Goal: Information Seeking & Learning: Check status

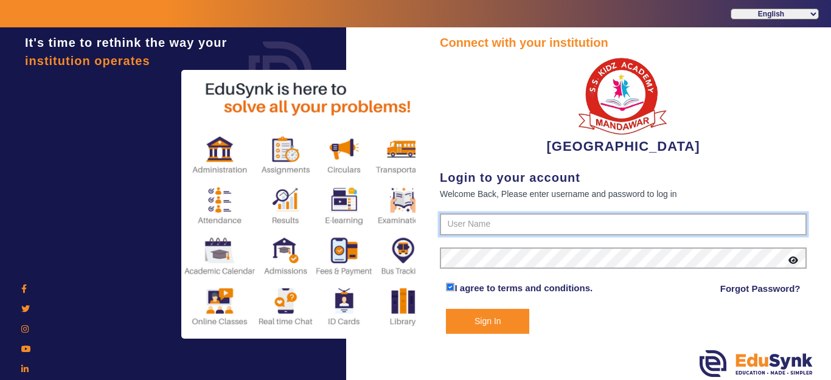
type input "9928895959"
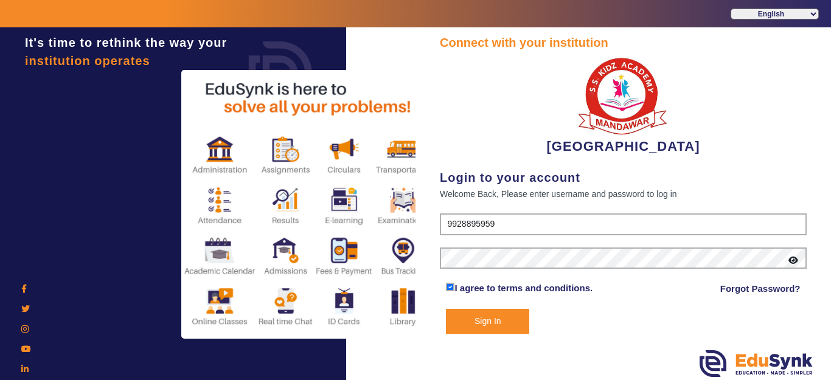
click at [492, 321] on button "Sign In" at bounding box center [487, 321] width 83 height 25
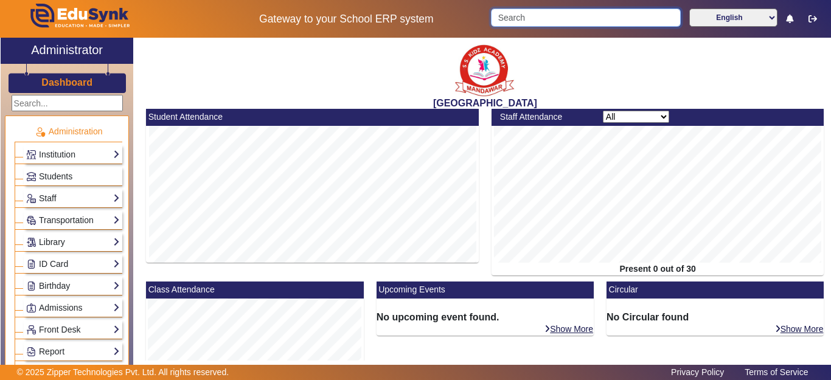
click at [514, 18] on input "Search" at bounding box center [585, 18] width 189 height 18
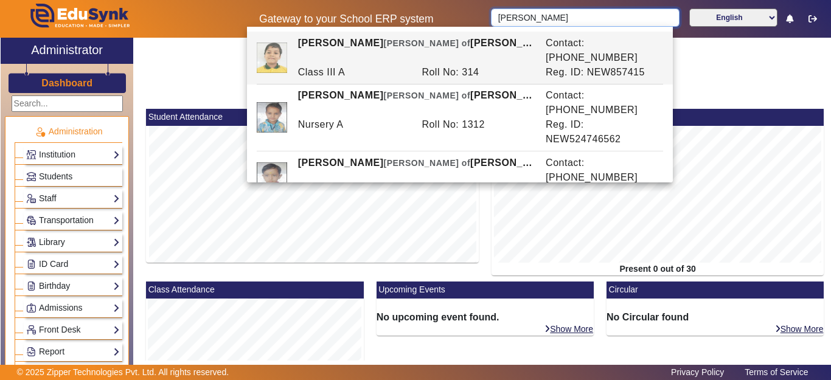
drag, startPoint x: 546, startPoint y: 17, endPoint x: 464, endPoint y: 15, distance: 81.6
click at [470, 12] on div "Gateway to your School ERP system [PERSON_NAME] English हिंदी (Hindi) ಕನ್ನಡ (Ka…" at bounding box center [416, 19] width 830 height 38
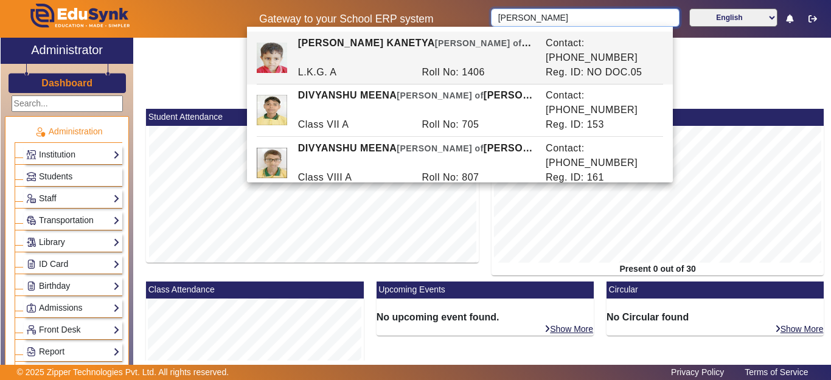
drag, startPoint x: 557, startPoint y: 24, endPoint x: 482, endPoint y: 23, distance: 74.9
click at [483, 23] on div "Gateway to your School ERP system [PERSON_NAME] English हिंदी (Hindi) ಕನ್ನಡ (Ka…" at bounding box center [416, 19] width 830 height 38
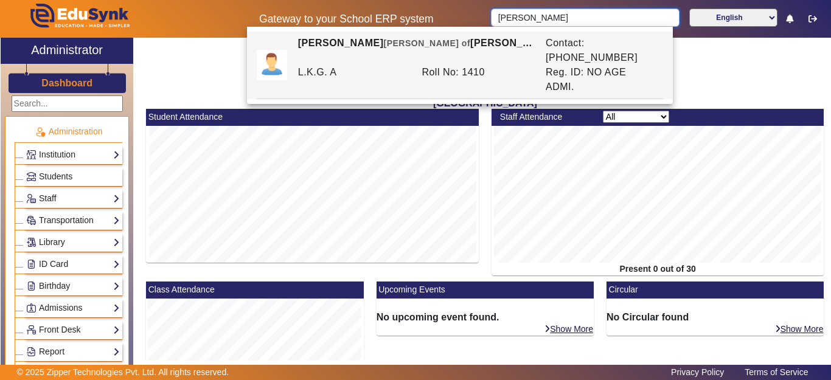
type input "[PERSON_NAME]"
click at [51, 178] on span "Students" at bounding box center [55, 177] width 33 height 10
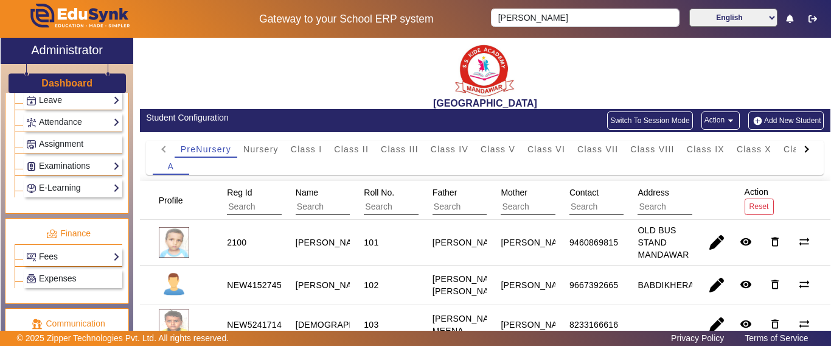
scroll to position [627, 0]
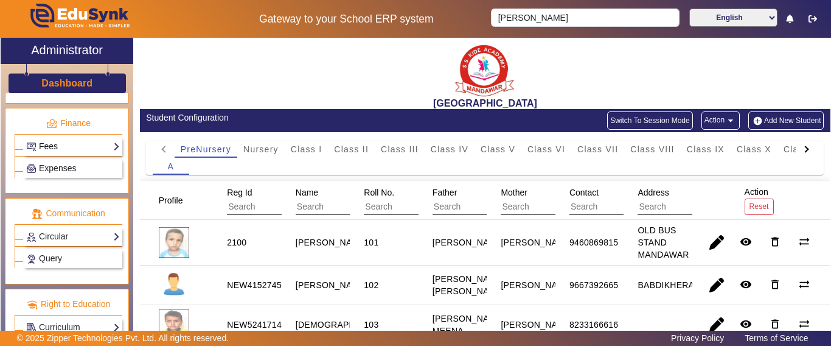
click at [55, 142] on link "Fees" at bounding box center [73, 146] width 94 height 14
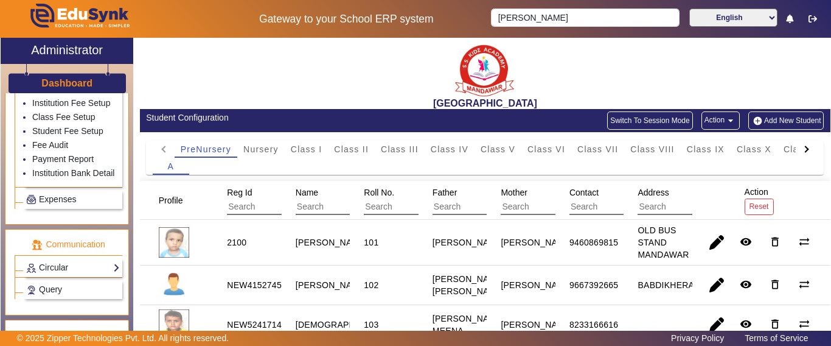
scroll to position [744, 0]
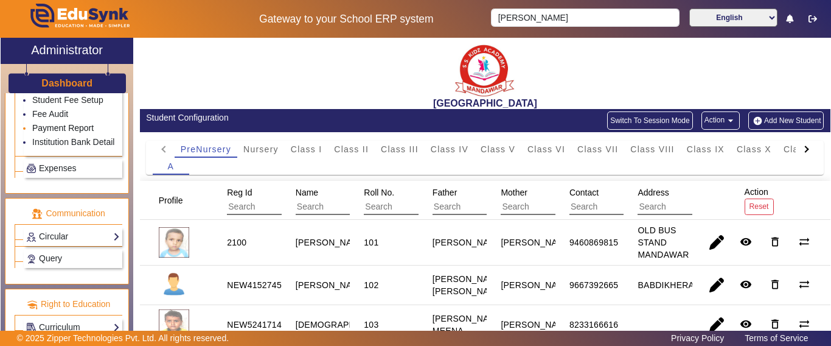
click at [51, 123] on link "Payment Report" at bounding box center [62, 128] width 61 height 10
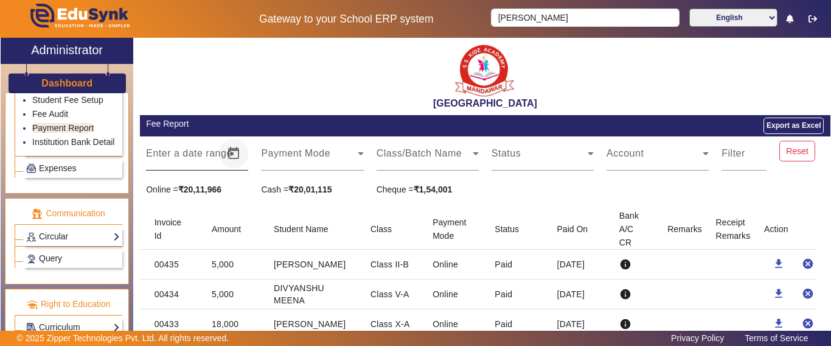
click at [234, 154] on span "Open calendar" at bounding box center [233, 153] width 29 height 29
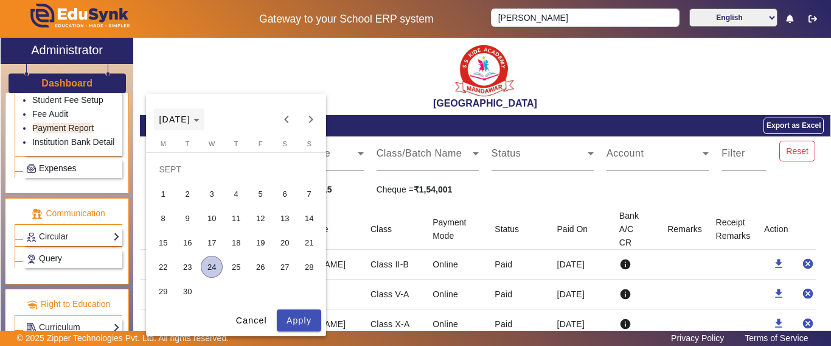
click at [190, 124] on span "[DATE]" at bounding box center [175, 119] width 32 height 10
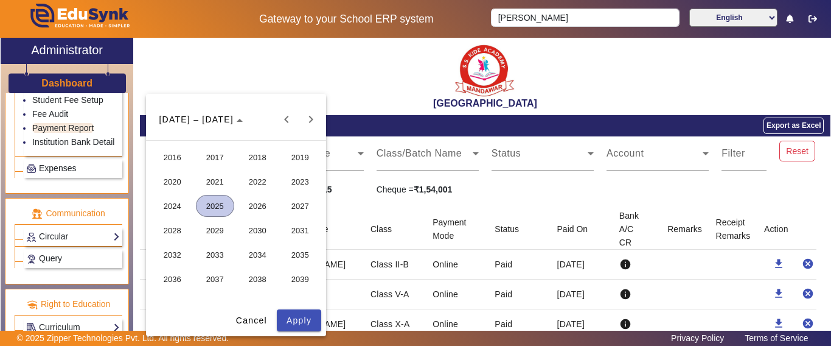
click at [212, 204] on span "2025" at bounding box center [215, 206] width 38 height 22
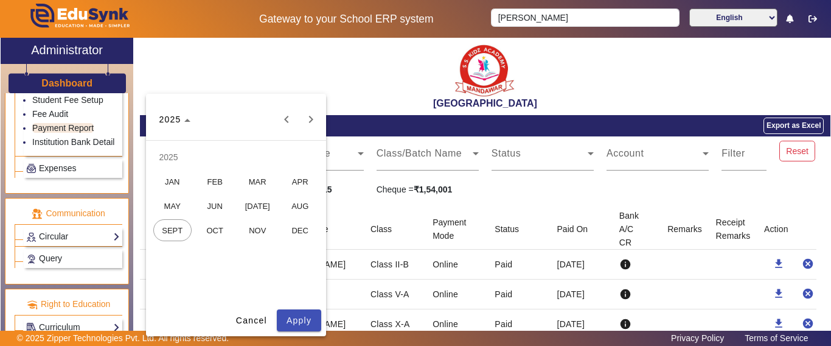
click at [295, 208] on span "AUG" at bounding box center [300, 206] width 38 height 22
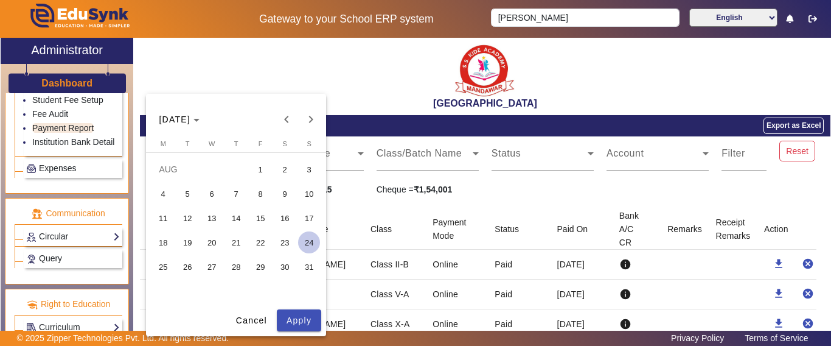
click at [256, 168] on span "1" at bounding box center [261, 169] width 22 height 22
click at [307, 266] on span "31" at bounding box center [309, 267] width 22 height 22
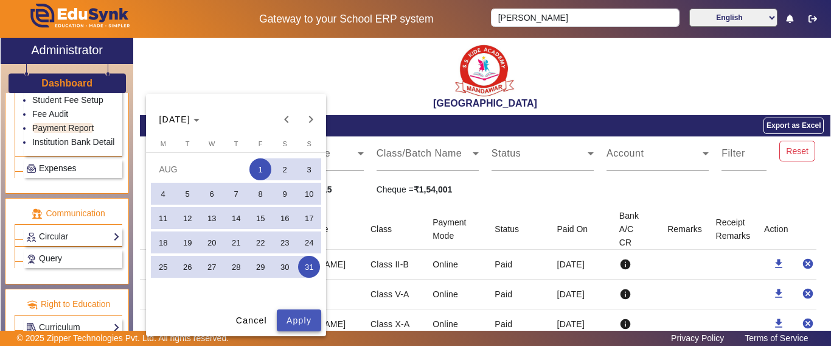
click at [300, 319] on span "Apply" at bounding box center [299, 320] width 25 height 13
type input "[DATE]"
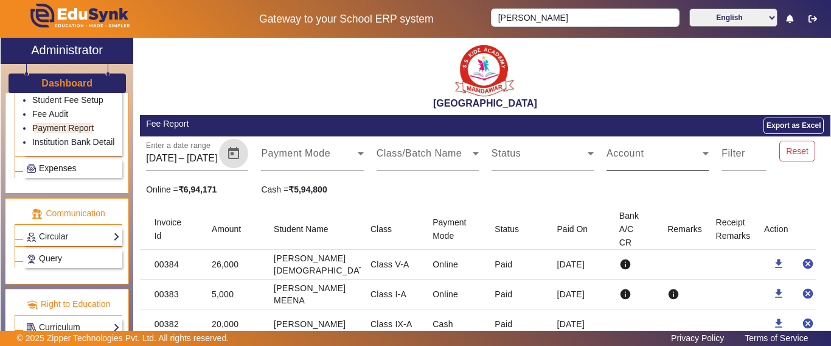
click at [680, 159] on span at bounding box center [655, 158] width 96 height 15
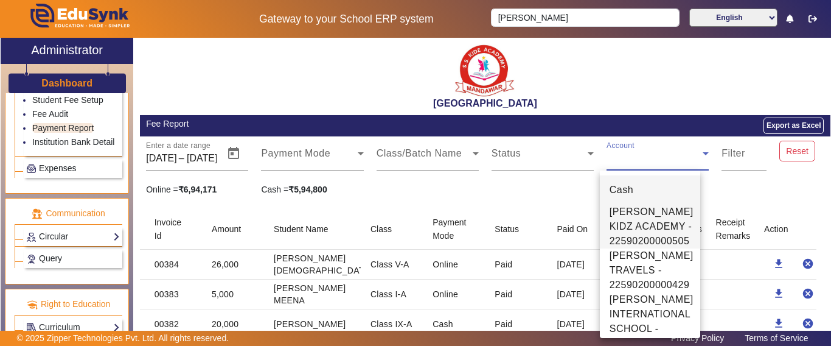
click at [656, 223] on span "[PERSON_NAME] KIDZ ACADEMY - 22590200000505" at bounding box center [652, 226] width 84 height 44
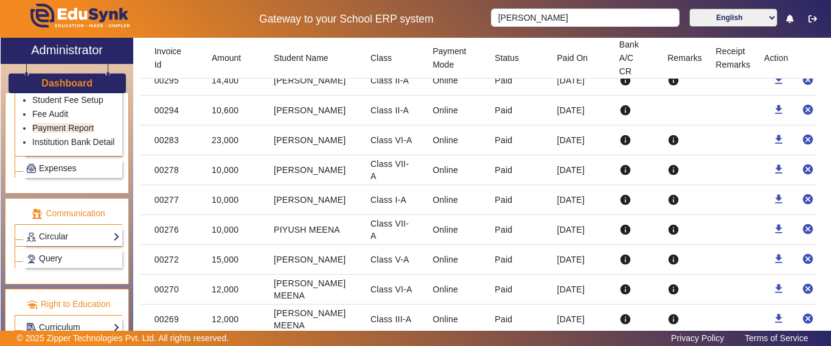
scroll to position [939, 0]
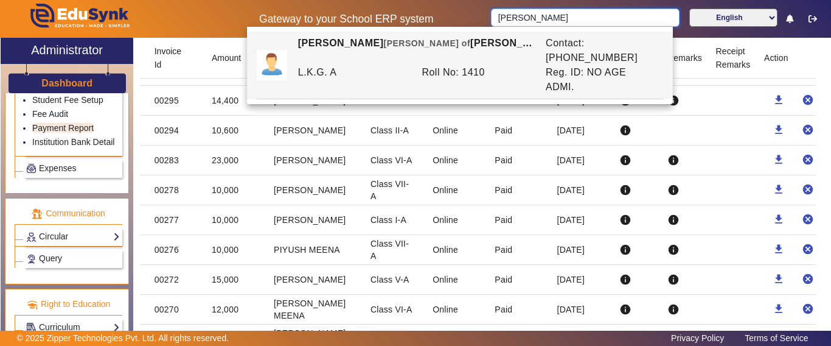
drag, startPoint x: 563, startPoint y: 15, endPoint x: 474, endPoint y: 15, distance: 88.9
click at [474, 15] on div "Gateway to your School ERP system [PERSON_NAME] English हिंदी (Hindi) ಕನ್ನಡ (Ka…" at bounding box center [416, 19] width 830 height 38
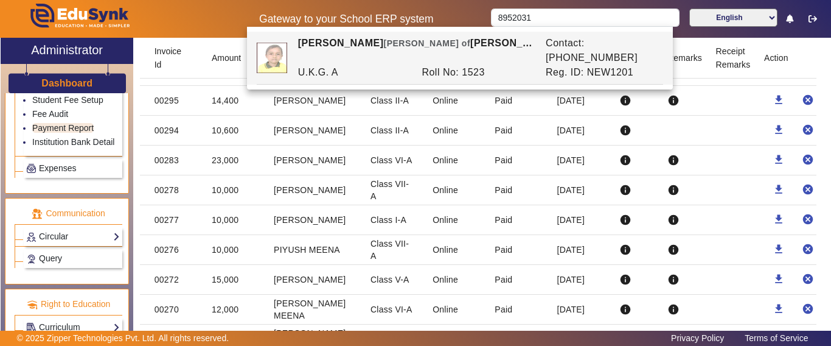
click at [449, 190] on mat-cell "Online" at bounding box center [454, 190] width 62 height 30
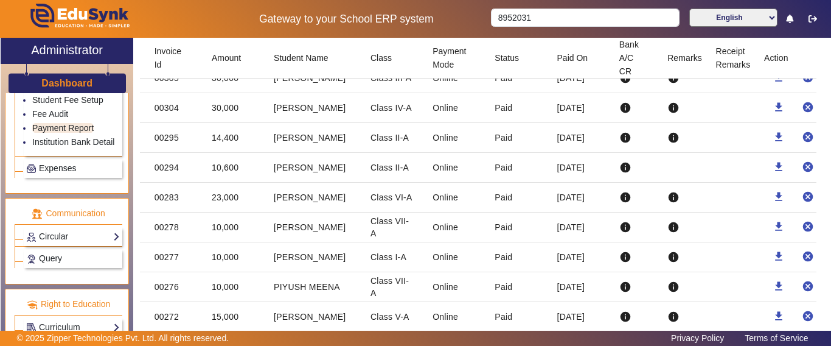
scroll to position [878, 0]
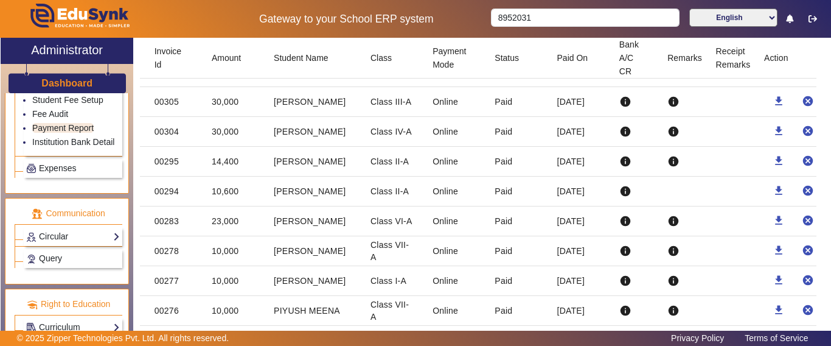
drag, startPoint x: 273, startPoint y: 221, endPoint x: 330, endPoint y: 222, distance: 57.2
click at [330, 222] on mat-cell "[PERSON_NAME]" at bounding box center [312, 221] width 97 height 30
click at [331, 222] on mat-cell "[PERSON_NAME]" at bounding box center [312, 221] width 97 height 30
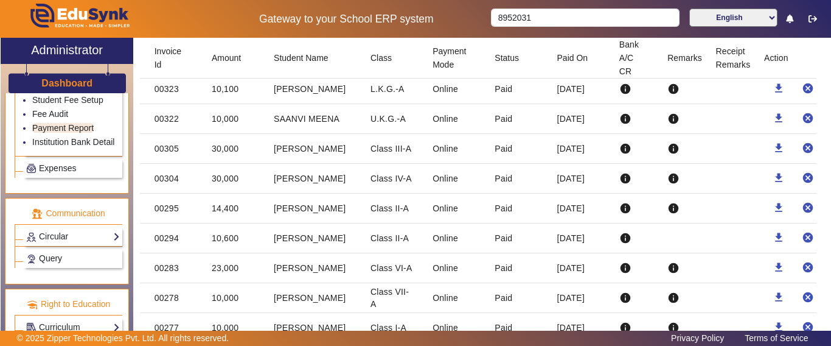
scroll to position [817, 0]
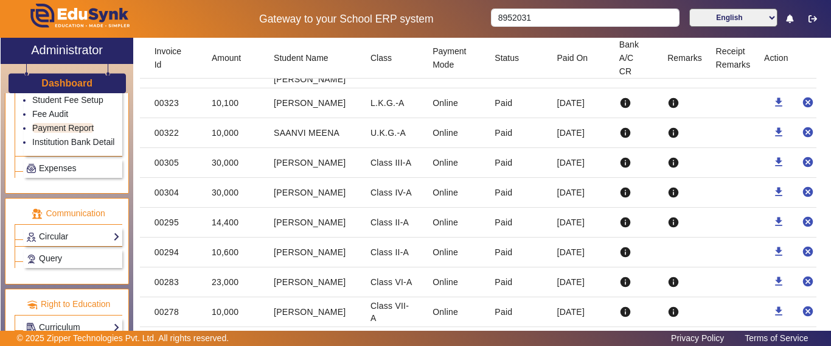
drag, startPoint x: 270, startPoint y: 218, endPoint x: 354, endPoint y: 251, distance: 89.4
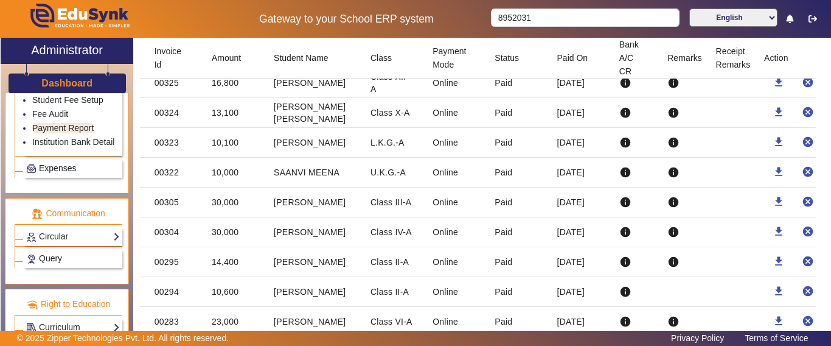
scroll to position [756, 0]
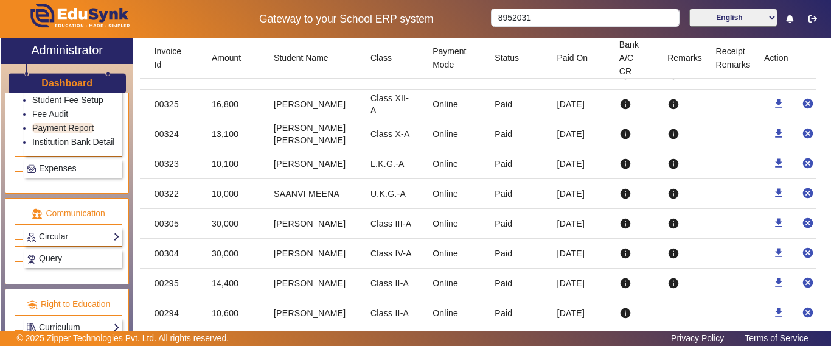
drag, startPoint x: 279, startPoint y: 225, endPoint x: 336, endPoint y: 225, distance: 56.6
click at [336, 225] on mat-cell "[PERSON_NAME]" at bounding box center [312, 224] width 97 height 30
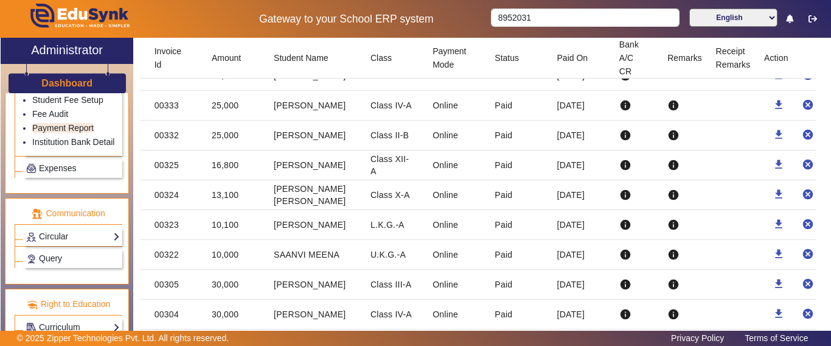
click at [294, 225] on mat-cell "[PERSON_NAME]" at bounding box center [312, 225] width 97 height 30
drag, startPoint x: 274, startPoint y: 165, endPoint x: 331, endPoint y: 209, distance: 72.4
click at [331, 209] on mat-table "Invoice Id Amount Student Name Class Payment Mode Status Paid On Bank A/C CR Re…" at bounding box center [485, 84] width 691 height 1143
click at [297, 170] on mat-cell "[PERSON_NAME]" at bounding box center [312, 165] width 97 height 30
click at [286, 162] on mat-cell "[PERSON_NAME]" at bounding box center [312, 165] width 97 height 30
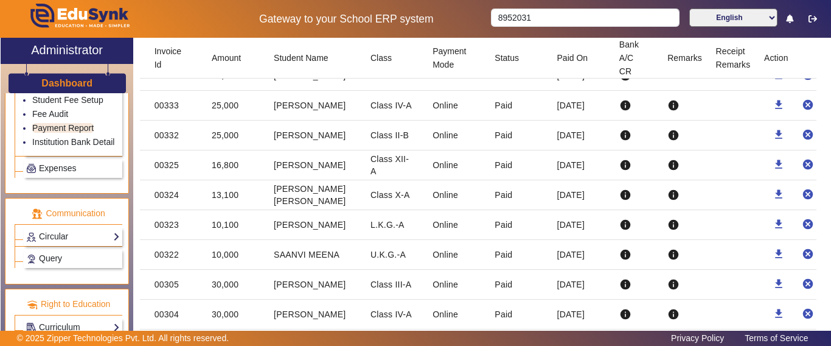
drag, startPoint x: 270, startPoint y: 254, endPoint x: 346, endPoint y: 259, distance: 76.2
click at [346, 259] on mat-cell "SAANVI MEENA" at bounding box center [312, 255] width 97 height 30
click at [344, 258] on mat-cell "SAANVI MEENA" at bounding box center [312, 255] width 97 height 30
drag, startPoint x: 337, startPoint y: 254, endPoint x: 265, endPoint y: 252, distance: 71.2
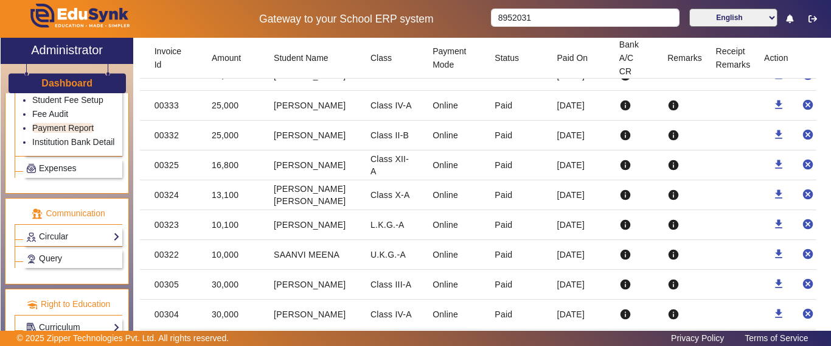
click at [265, 252] on mat-cell "SAANVI MEENA" at bounding box center [312, 255] width 97 height 30
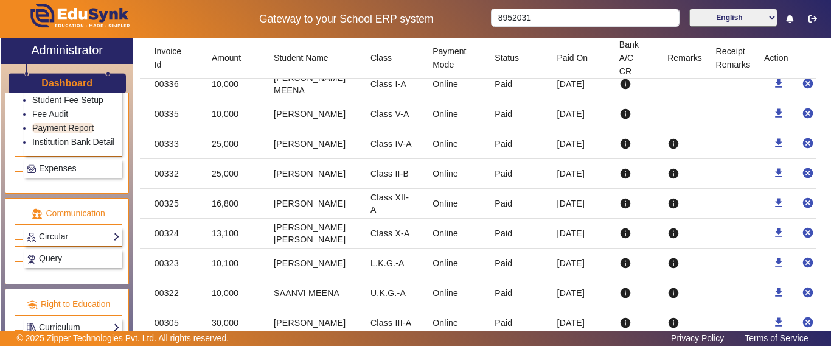
scroll to position [635, 0]
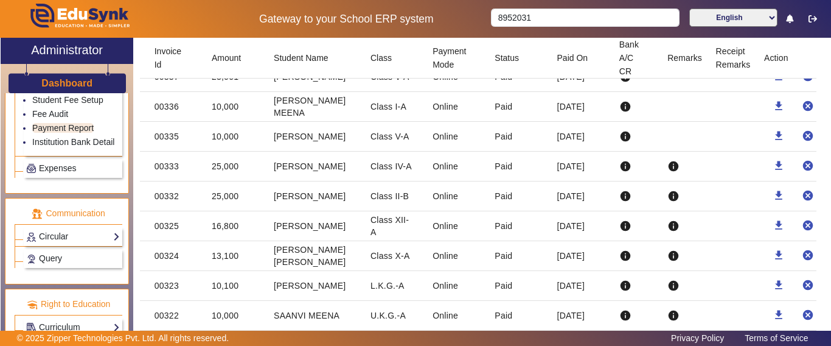
drag, startPoint x: 278, startPoint y: 168, endPoint x: 322, endPoint y: 194, distance: 51.0
click at [322, 194] on mat-table "Invoice Id Amount Student Name Class Payment Mode Status Paid On Bank A/C CR Re…" at bounding box center [485, 145] width 691 height 1143
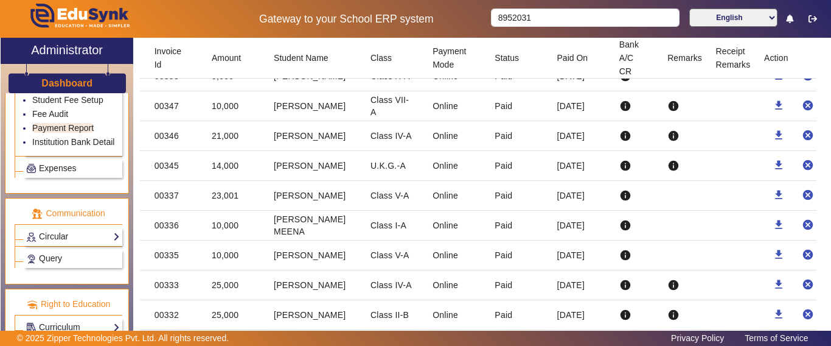
scroll to position [513, 0]
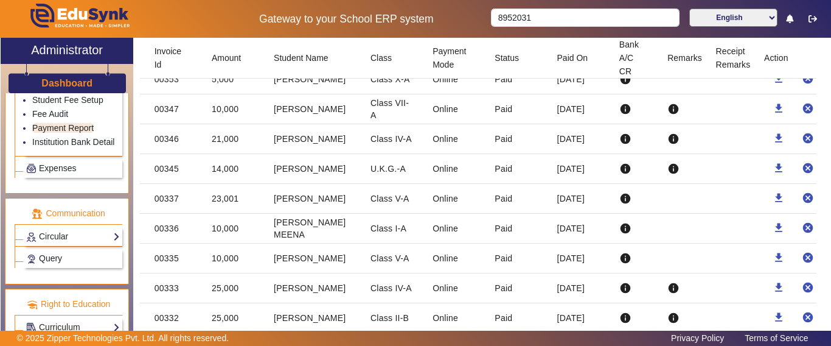
click at [333, 295] on mat-cell "[PERSON_NAME]" at bounding box center [312, 288] width 97 height 30
click at [295, 257] on mat-cell "[PERSON_NAME]" at bounding box center [312, 258] width 97 height 30
click at [295, 227] on mat-cell "[PERSON_NAME] MEENA" at bounding box center [312, 229] width 97 height 30
click at [293, 260] on mat-cell "[PERSON_NAME]" at bounding box center [312, 258] width 97 height 30
click at [293, 234] on mat-cell "[PERSON_NAME] MEENA" at bounding box center [312, 229] width 97 height 30
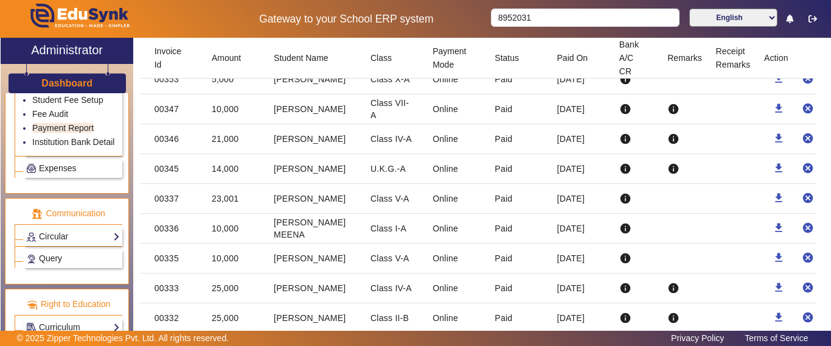
click at [306, 196] on mat-cell "[PERSON_NAME]" at bounding box center [312, 199] width 97 height 30
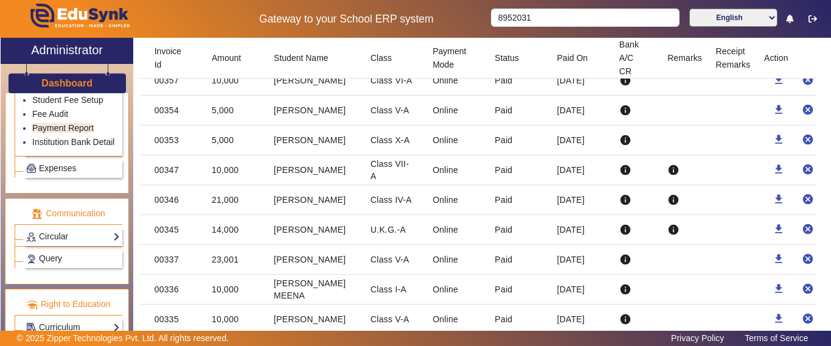
scroll to position [391, 0]
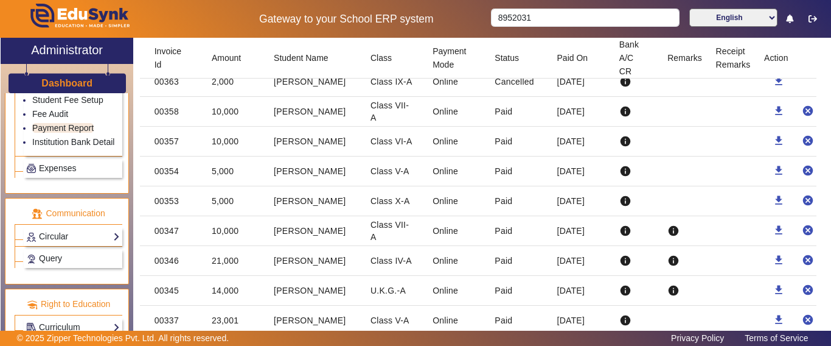
drag, startPoint x: 268, startPoint y: 223, endPoint x: 317, endPoint y: 237, distance: 50.5
click at [317, 237] on mat-cell "[PERSON_NAME]" at bounding box center [312, 231] width 97 height 30
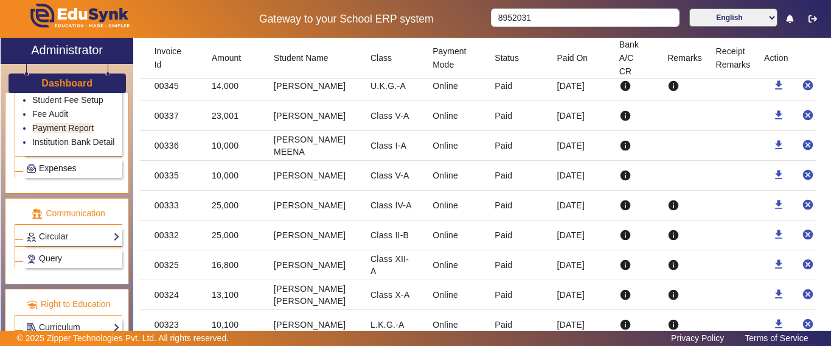
scroll to position [635, 0]
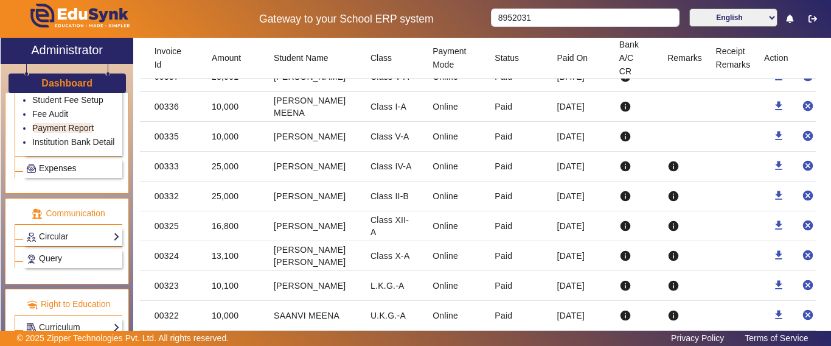
drag, startPoint x: 208, startPoint y: 222, endPoint x: 590, endPoint y: 290, distance: 388.2
click at [590, 290] on mat-table "Invoice Id Amount Student Name Class Payment Mode Status Paid On Bank A/C CR Re…" at bounding box center [485, 145] width 691 height 1143
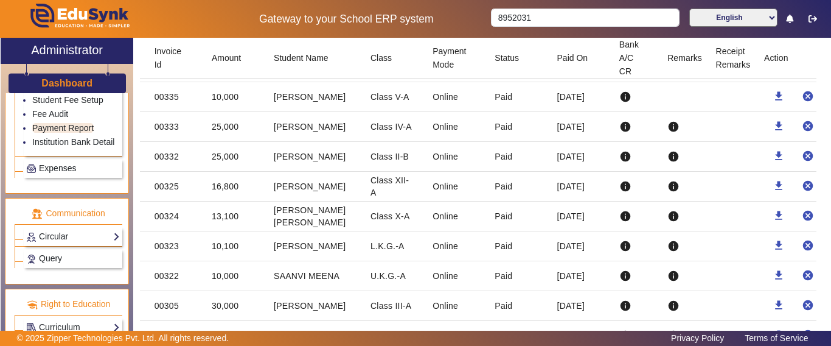
scroll to position [696, 0]
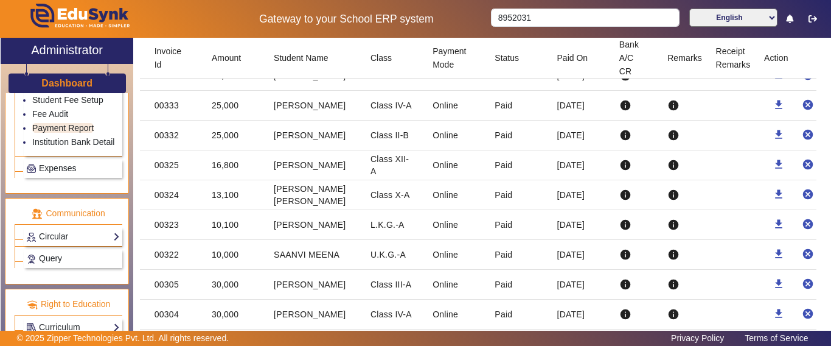
drag, startPoint x: 275, startPoint y: 259, endPoint x: 336, endPoint y: 257, distance: 60.9
click at [336, 257] on mat-cell "SAANVI MEENA" at bounding box center [312, 255] width 97 height 30
drag, startPoint x: 340, startPoint y: 260, endPoint x: 268, endPoint y: 260, distance: 72.4
click at [268, 260] on mat-cell "SAANVI MEENA" at bounding box center [312, 255] width 97 height 30
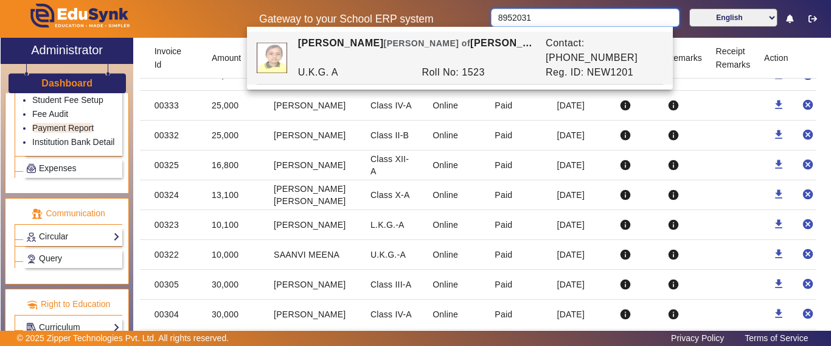
drag, startPoint x: 553, startPoint y: 18, endPoint x: 470, endPoint y: 19, distance: 82.2
click at [470, 19] on div "Gateway to your School ERP system 8952031 English हिंदी (Hindi) ಕನ್ನಡ (Kannada)…" at bounding box center [416, 19] width 830 height 38
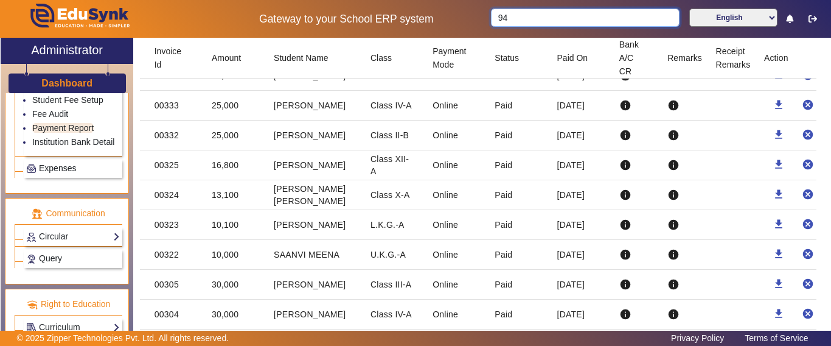
type input "9"
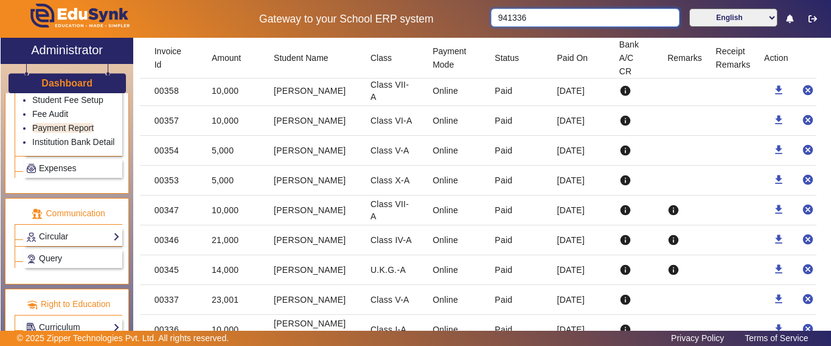
scroll to position [391, 0]
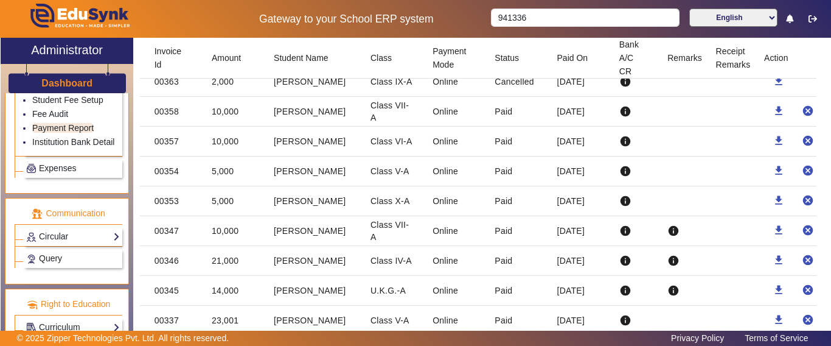
drag, startPoint x: 147, startPoint y: 228, endPoint x: 622, endPoint y: 232, distance: 475.3
click at [620, 232] on mat-row "00347 10,000 [PERSON_NAME] Class VII-A Online Paid [DATE] info info download ca…" at bounding box center [485, 231] width 691 height 30
click at [298, 231] on mat-cell "[PERSON_NAME]" at bounding box center [312, 231] width 97 height 30
click at [284, 227] on mat-cell "[PERSON_NAME]" at bounding box center [312, 231] width 97 height 30
click at [259, 228] on mat-cell "10,000" at bounding box center [233, 231] width 62 height 30
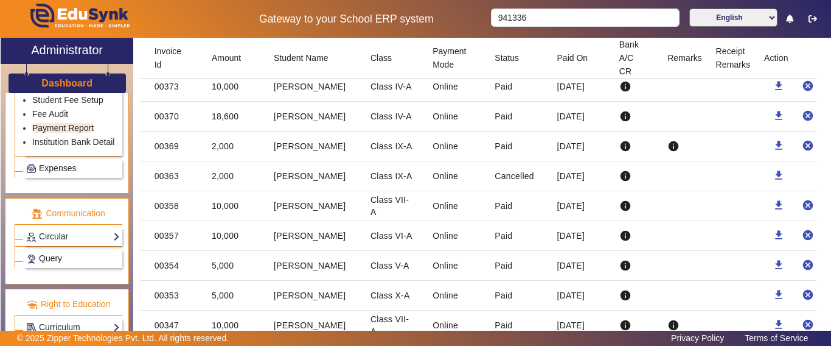
scroll to position [270, 0]
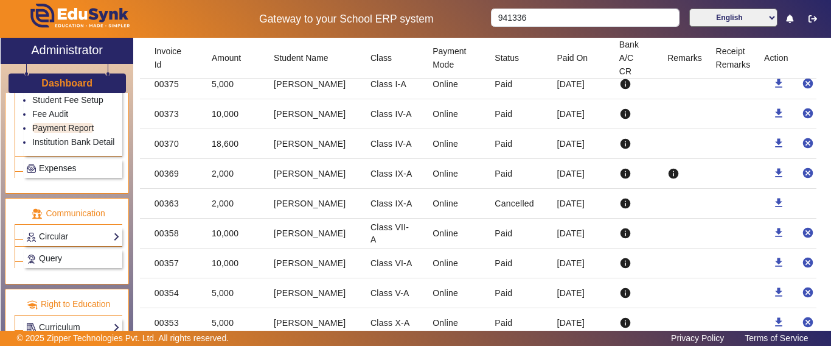
drag, startPoint x: 271, startPoint y: 176, endPoint x: 303, endPoint y: 176, distance: 32.3
click at [303, 176] on mat-cell "[PERSON_NAME]" at bounding box center [312, 174] width 97 height 30
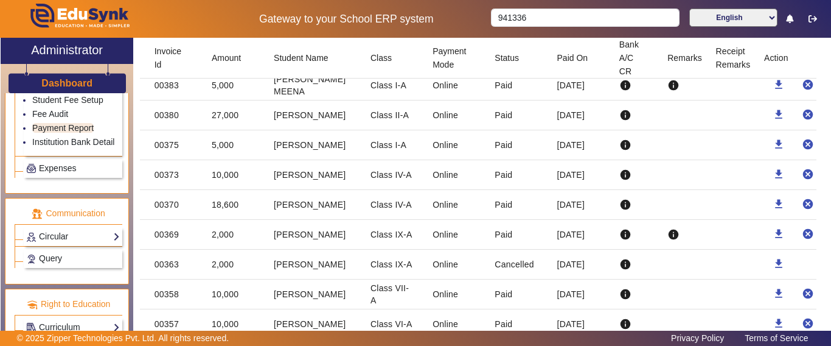
click at [307, 209] on mat-cell "[PERSON_NAME]" at bounding box center [312, 205] width 97 height 30
click at [305, 202] on mat-cell "[PERSON_NAME]" at bounding box center [312, 205] width 97 height 30
click at [305, 201] on mat-cell "[PERSON_NAME]" at bounding box center [312, 205] width 97 height 30
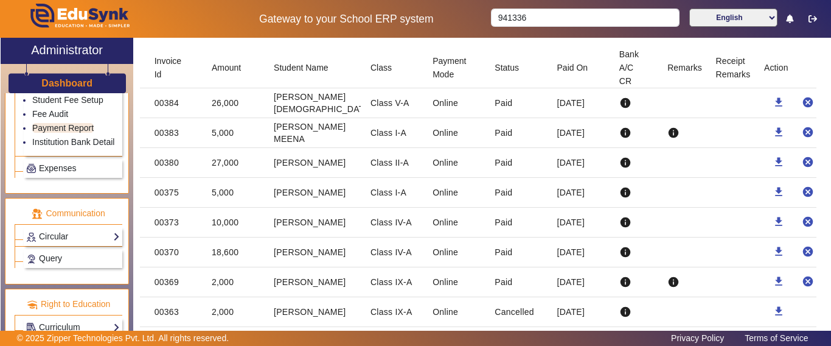
scroll to position [148, 0]
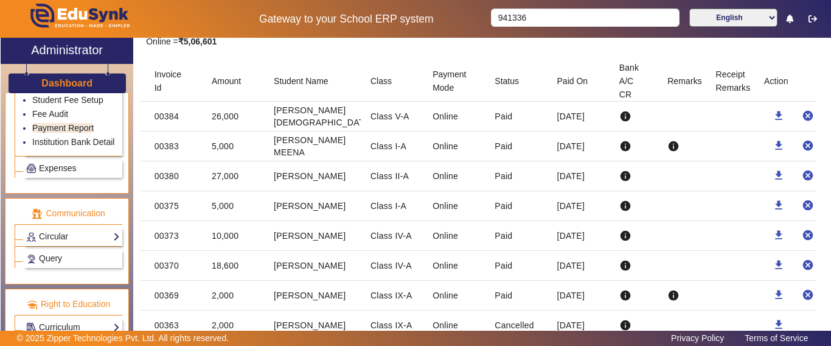
click at [291, 236] on mat-cell "[PERSON_NAME]" at bounding box center [312, 236] width 97 height 30
click at [320, 206] on mat-cell "[PERSON_NAME]" at bounding box center [312, 206] width 97 height 30
click at [319, 206] on mat-cell "[PERSON_NAME]" at bounding box center [312, 206] width 97 height 30
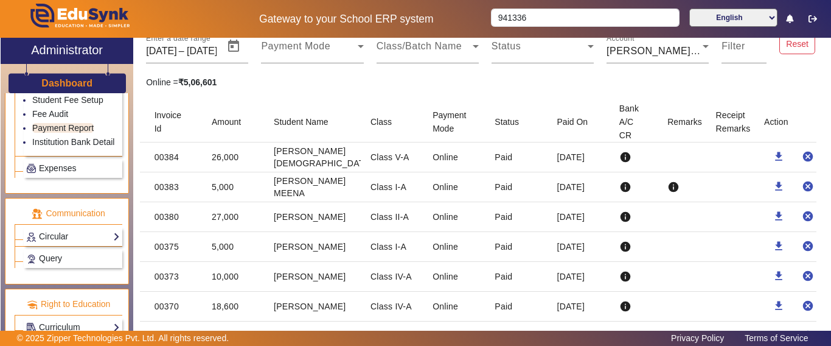
scroll to position [87, 0]
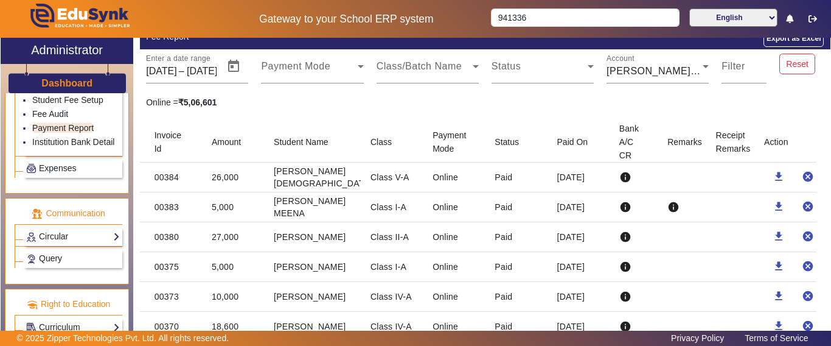
click at [293, 235] on mat-cell "[PERSON_NAME]" at bounding box center [312, 237] width 97 height 30
drag, startPoint x: 532, startPoint y: 20, endPoint x: 464, endPoint y: 35, distance: 70.3
click at [464, 35] on body "Gateway to your School ERP system 941336 English हिंदी (Hindi) ಕನ್ನಡ (Kannada) …" at bounding box center [415, 173] width 831 height 346
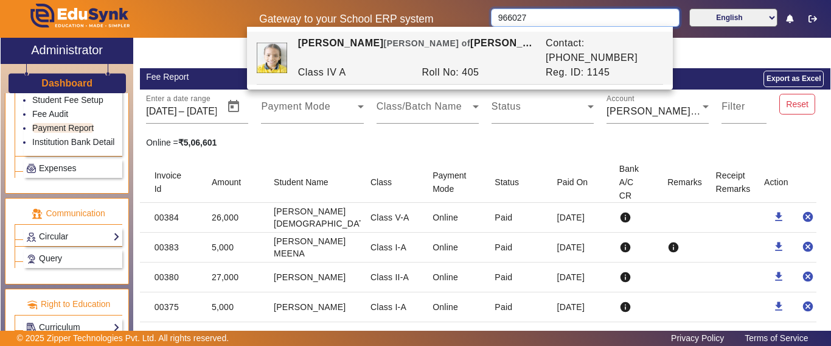
scroll to position [26, 0]
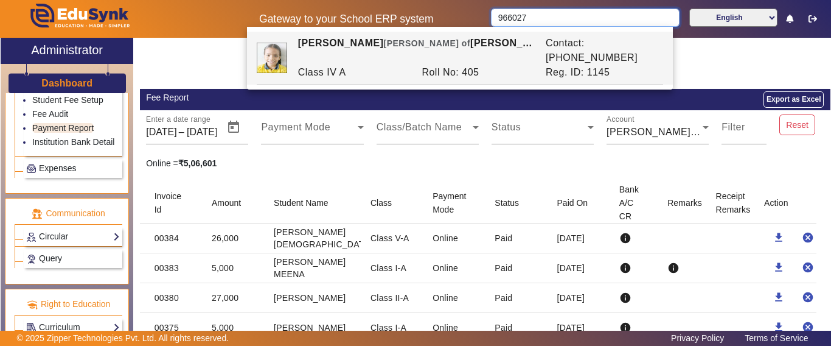
type input "966027"
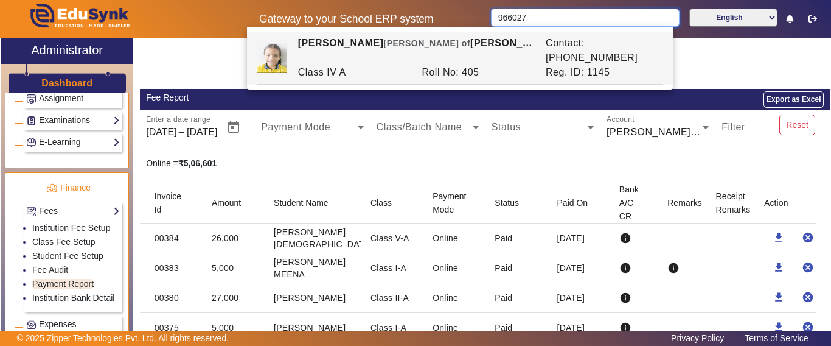
scroll to position [440, 0]
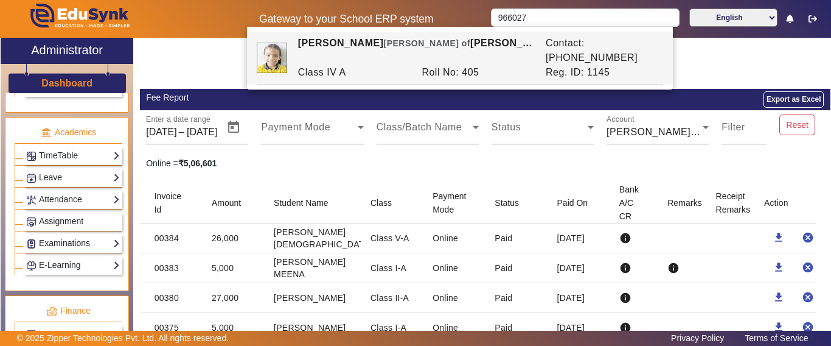
click at [55, 84] on h3 "Dashboard" at bounding box center [66, 83] width 51 height 12
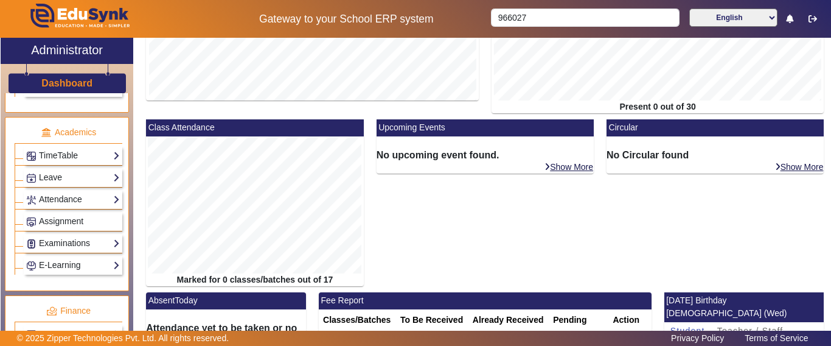
scroll to position [312, 0]
